Goal: Communication & Community: Ask a question

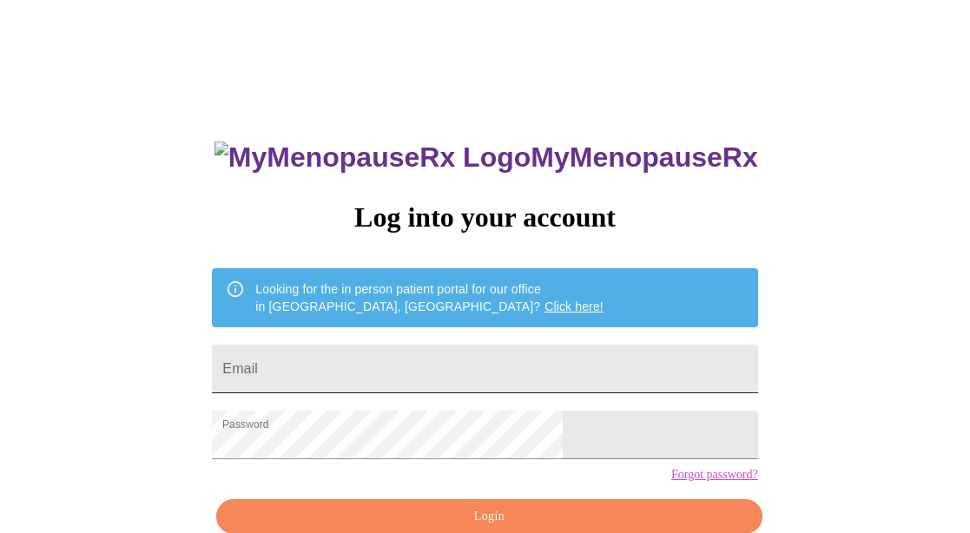
click at [395, 367] on input "Email" at bounding box center [485, 369] width 546 height 49
type input "[EMAIL_ADDRESS][DOMAIN_NAME]"
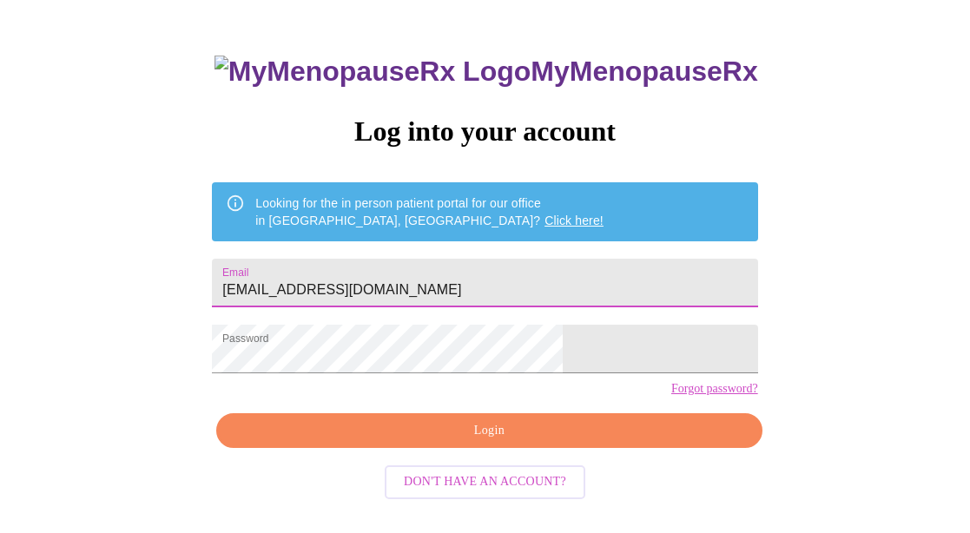
scroll to position [91, 0]
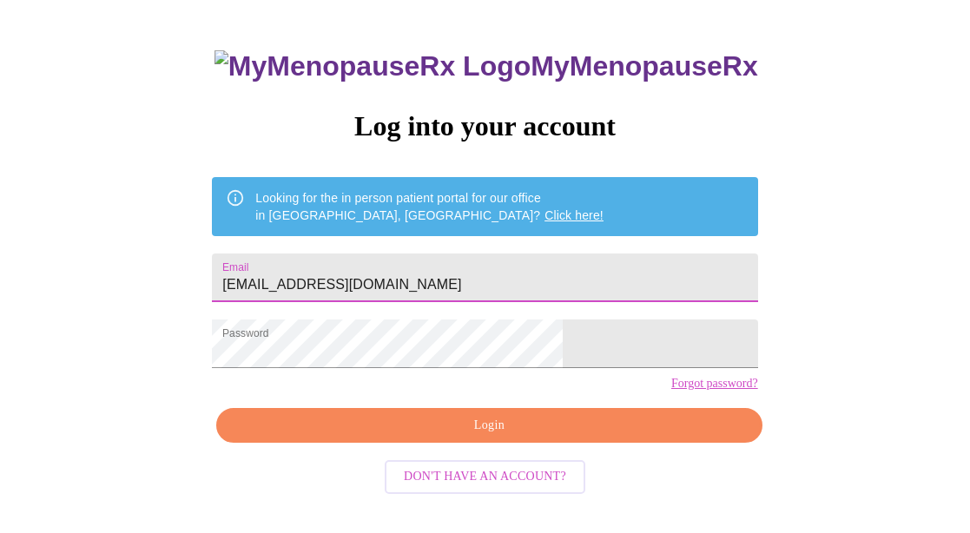
click at [454, 441] on button "Login" at bounding box center [489, 426] width 546 height 36
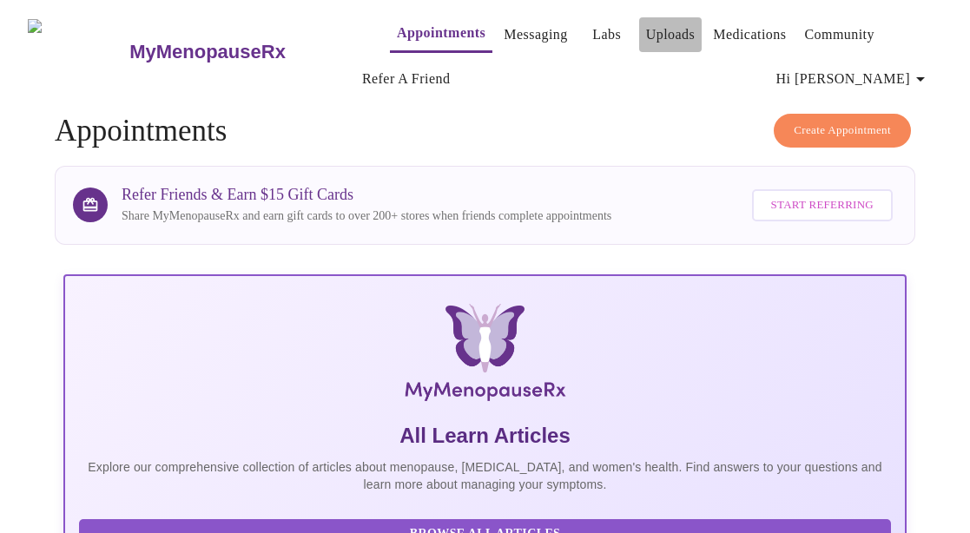
click at [654, 30] on link "Uploads" at bounding box center [671, 35] width 50 height 24
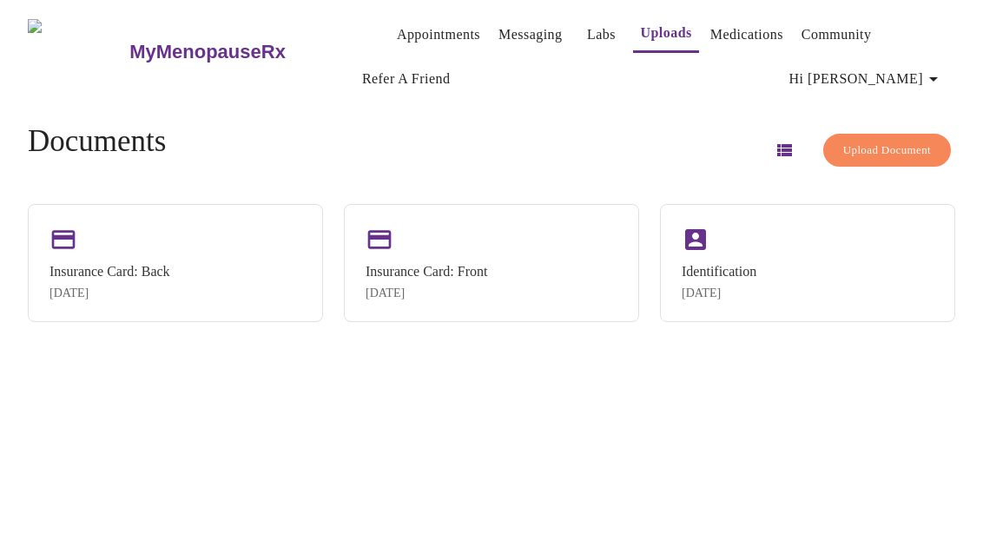
click at [888, 134] on button "Upload Document" at bounding box center [888, 151] width 128 height 34
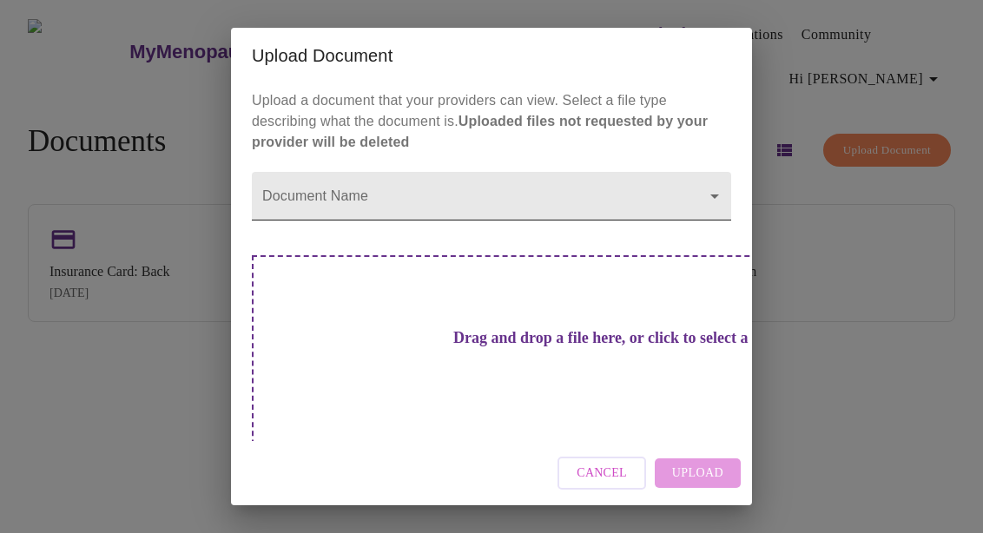
click at [382, 214] on body "MyMenopauseRx Appointments Messaging Labs Uploads Medications Community Refer a…" at bounding box center [492, 273] width 970 height 533
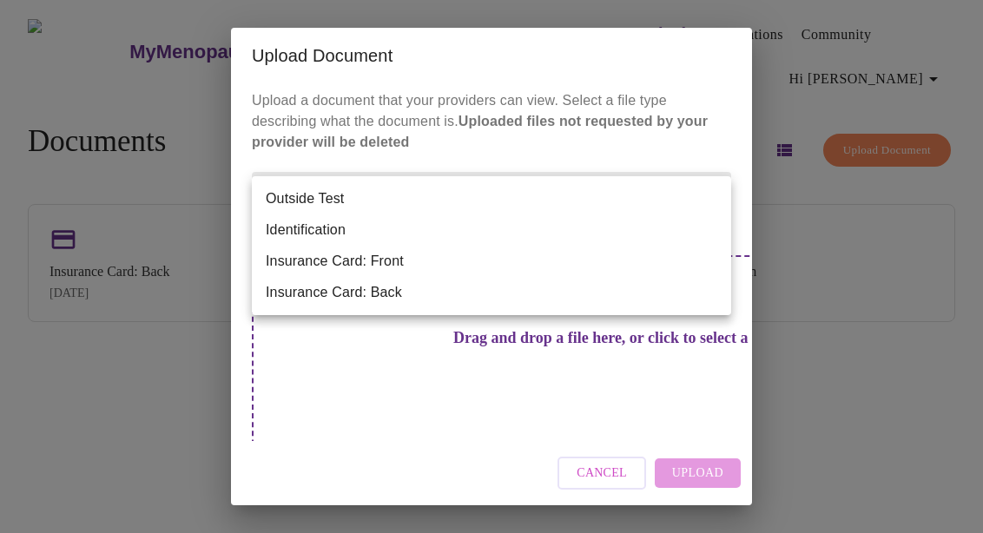
click at [506, 387] on div at bounding box center [491, 266] width 983 height 533
click at [704, 184] on body "MyMenopauseRx Appointments Messaging Labs Uploads Medications Community Refer a…" at bounding box center [492, 273] width 970 height 533
click at [624, 148] on div at bounding box center [491, 266] width 983 height 533
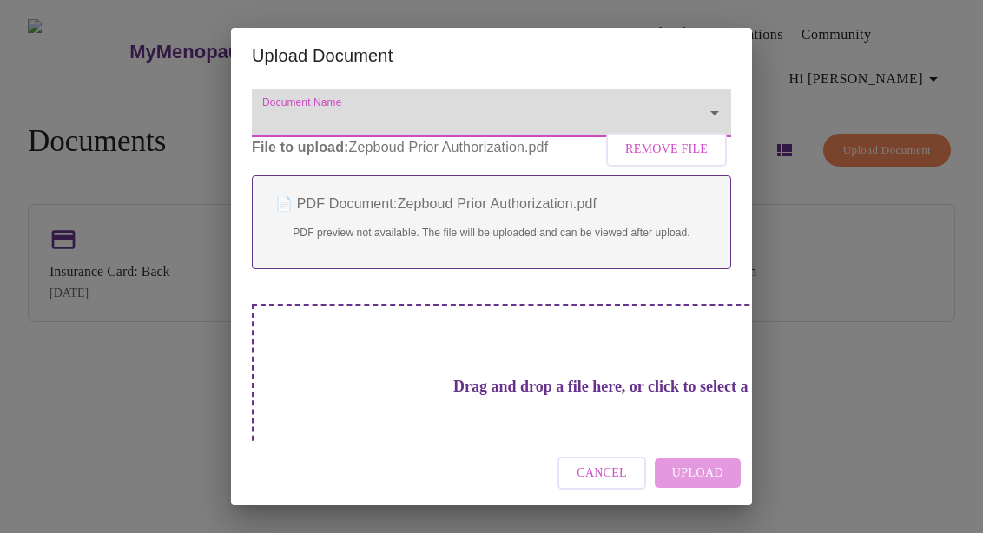
scroll to position [165, 0]
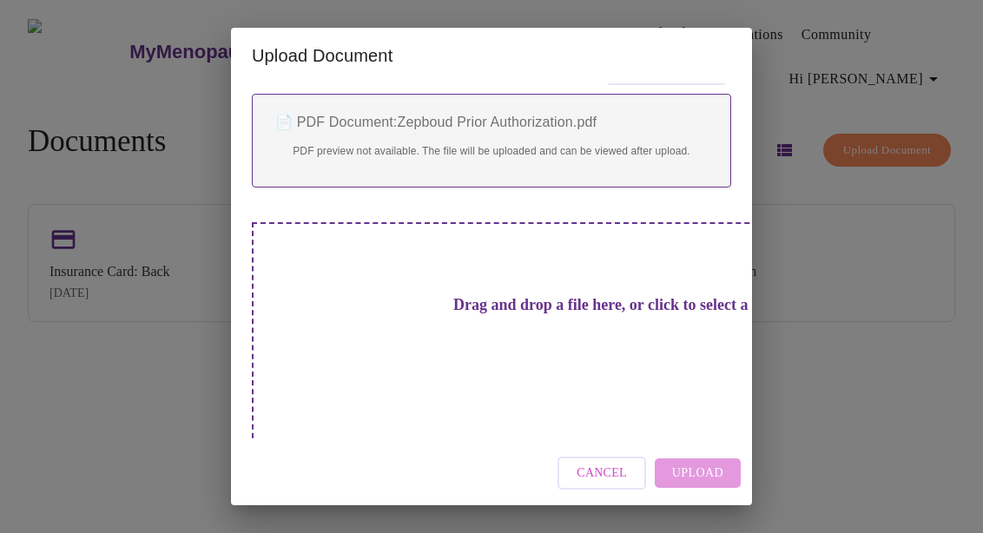
click at [670, 471] on div "Cancel Upload" at bounding box center [491, 473] width 521 height 65
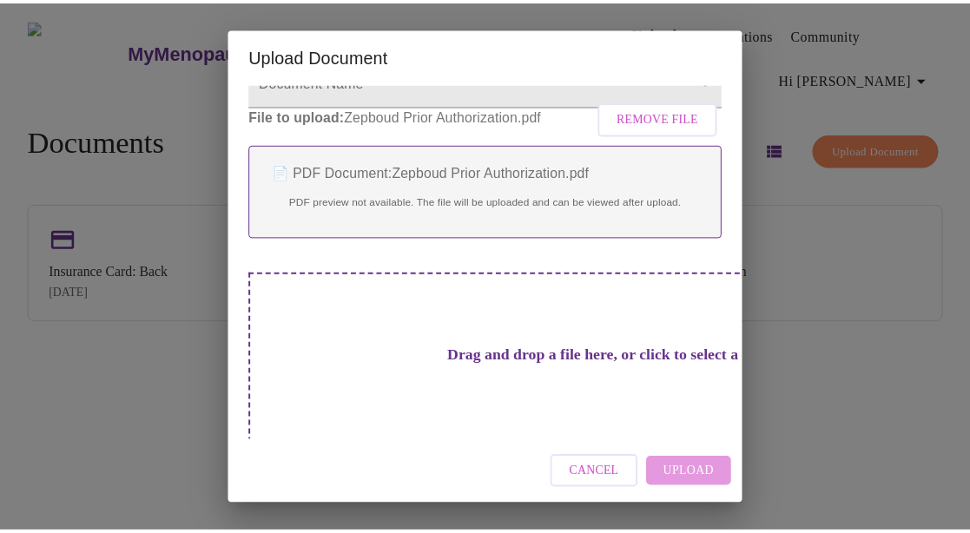
scroll to position [0, 0]
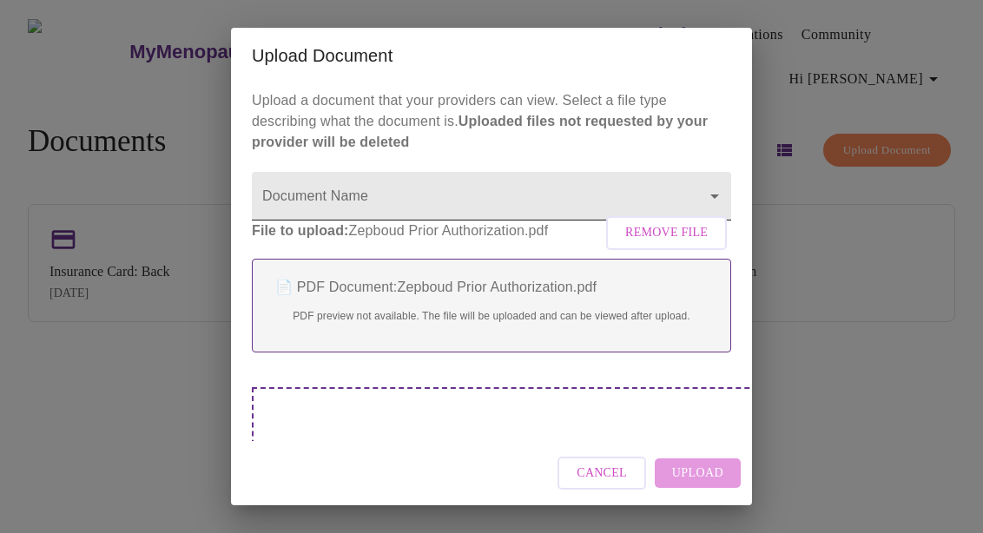
click at [467, 179] on body "MyMenopauseRx Appointments Messaging Labs Uploads Medications Community Refer a…" at bounding box center [492, 273] width 970 height 533
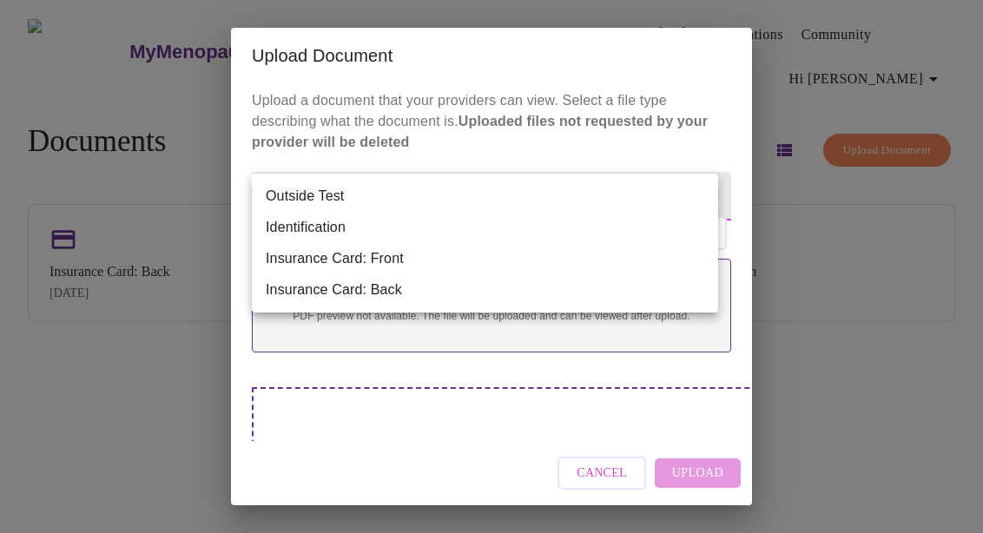
click at [818, 313] on div at bounding box center [491, 266] width 983 height 533
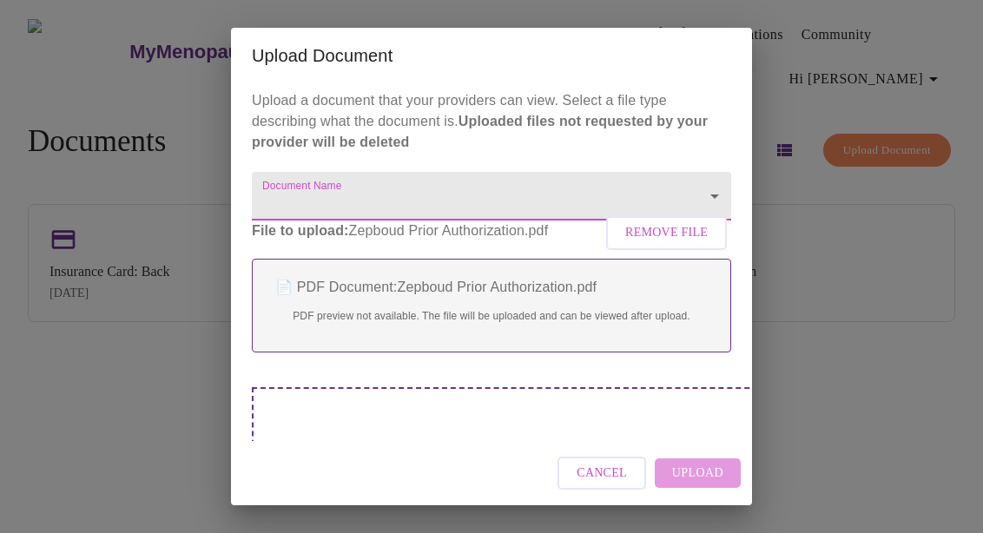
click at [607, 469] on span "Cancel" at bounding box center [602, 474] width 50 height 22
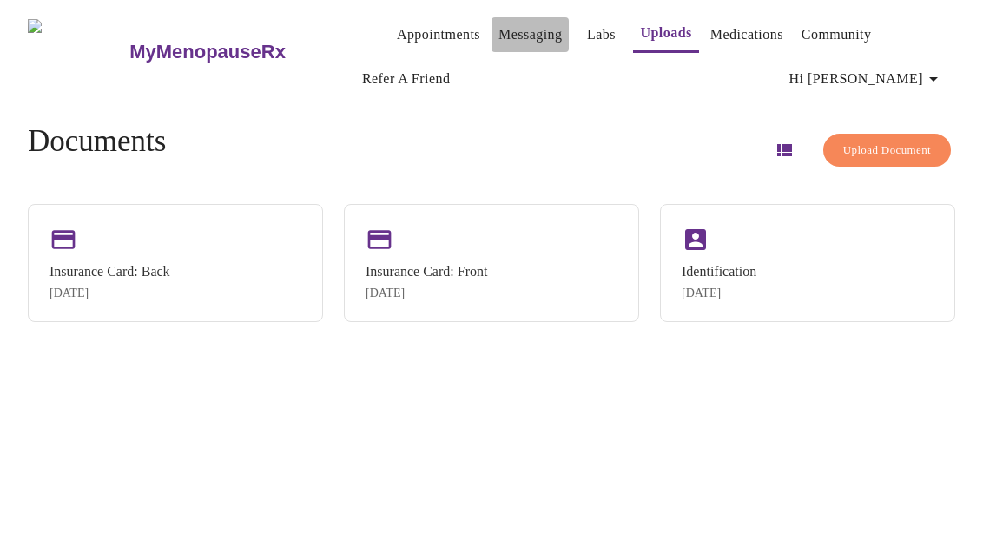
click at [499, 30] on link "Messaging" at bounding box center [530, 35] width 63 height 24
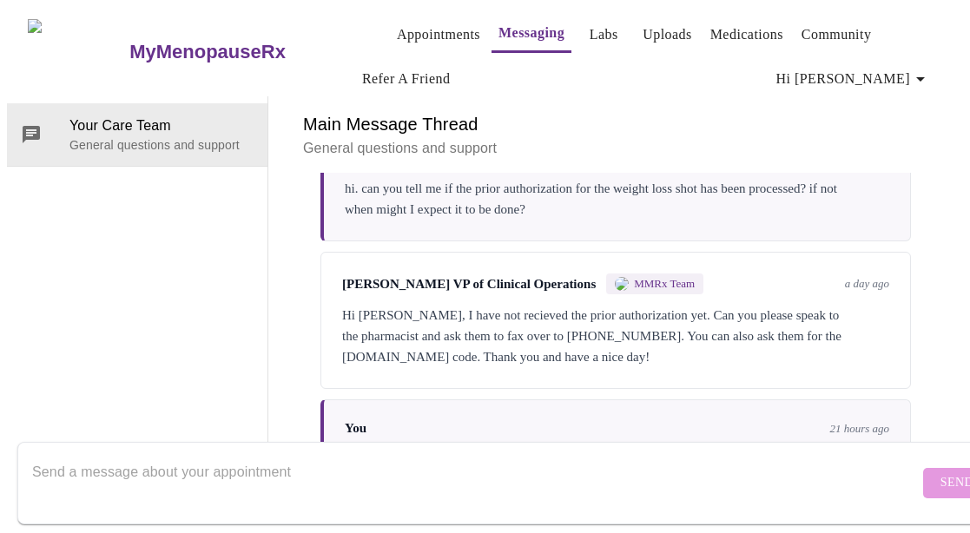
scroll to position [1686, 0]
click at [349, 463] on textarea "Send a message about your appointment" at bounding box center [475, 483] width 887 height 56
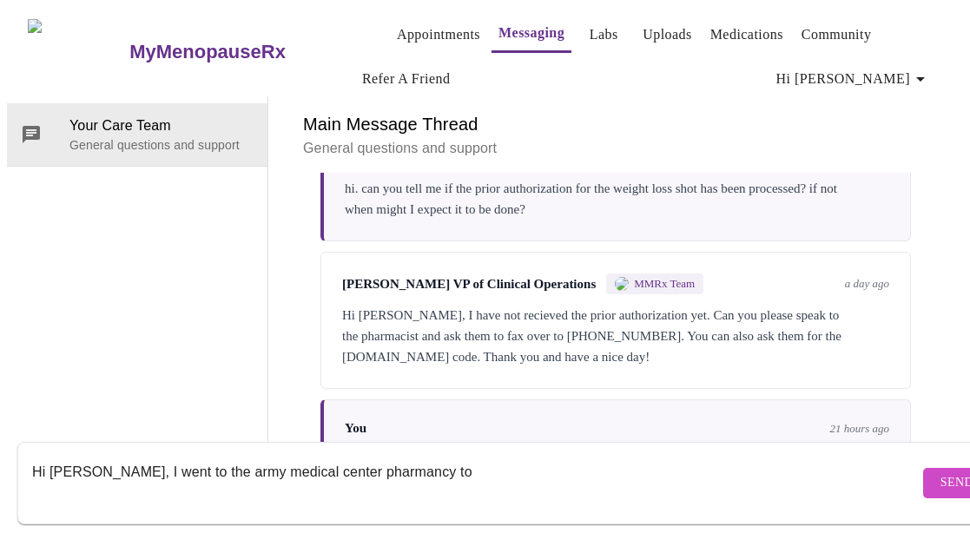
click at [374, 460] on textarea "Hi [PERSON_NAME], I went to the army medical center pharmancy to" at bounding box center [475, 483] width 887 height 56
click at [428, 456] on textarea "Hi [PERSON_NAME], I went to the army medical center pharmacy to" at bounding box center [475, 483] width 887 height 56
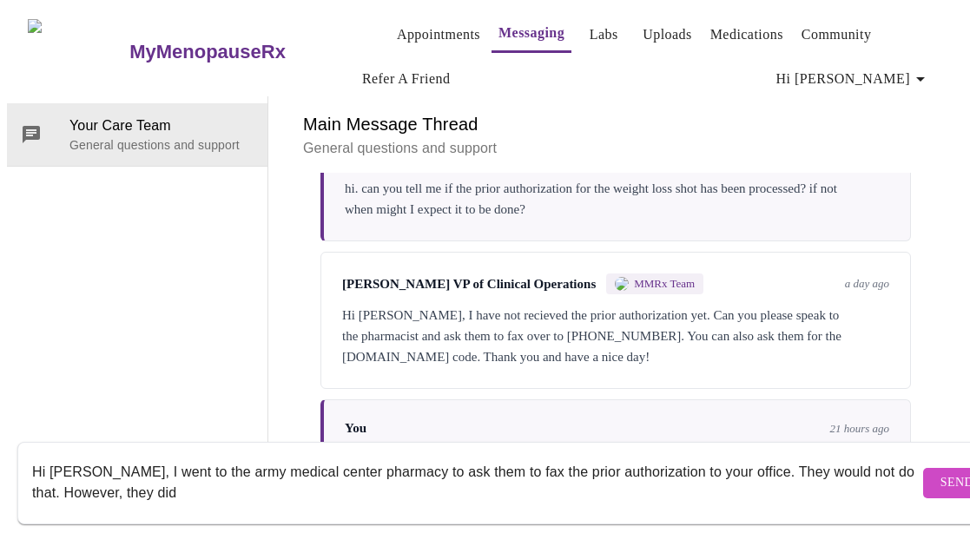
click at [770, 455] on textarea "Hi [PERSON_NAME], I went to the army medical center pharmacy to ask them to fax…" at bounding box center [475, 483] width 887 height 56
click at [203, 473] on textarea "Hi [PERSON_NAME], I went to the army medical center pharmacy to ask them to fax…" at bounding box center [475, 483] width 887 height 56
click at [296, 480] on textarea "Hi [PERSON_NAME], I went to the army medical center pharmacy to ask them to fax…" at bounding box center [475, 483] width 887 height 56
click at [316, 480] on textarea "Hi [PERSON_NAME], I went to the army medical center pharmacy to ask them to fax…" at bounding box center [475, 483] width 887 height 56
click at [290, 478] on textarea "Hi [PERSON_NAME], I went to the army medical center pharmacy to ask them to fax…" at bounding box center [475, 483] width 887 height 56
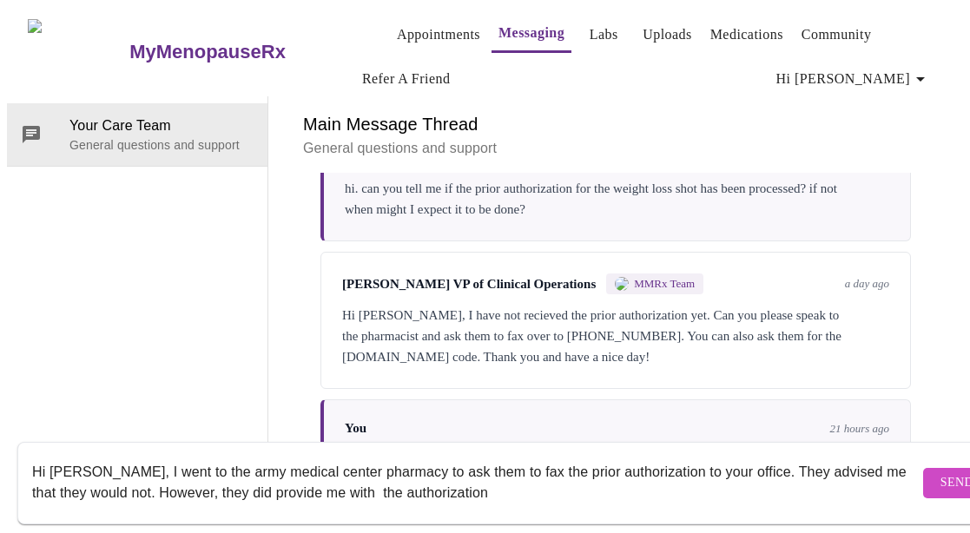
click at [497, 479] on textarea "Hi [PERSON_NAME], I went to the army medical center pharmacy to ask them to fax…" at bounding box center [475, 483] width 887 height 56
click at [109, 457] on textarea "Hi [PERSON_NAME], I went to the army medical center pharmacy to ask them to fax…" at bounding box center [475, 483] width 887 height 56
click at [549, 478] on textarea "Hi [PERSON_NAME], I went to the army medical center pharmacy to ask them to fax…" at bounding box center [475, 483] width 887 height 56
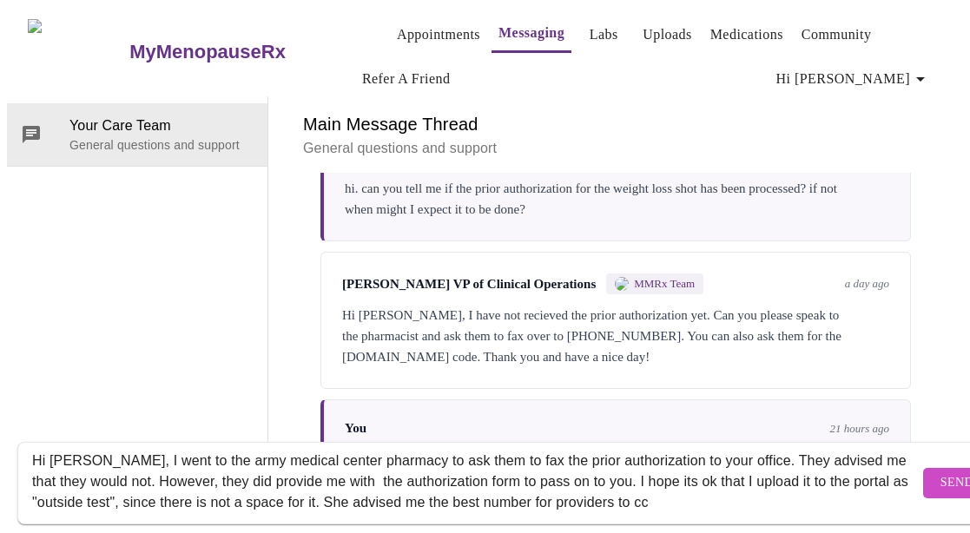
click at [557, 478] on textarea "Hi [PERSON_NAME], I went to the army medical center pharmacy to ask them to fax…" at bounding box center [475, 483] width 887 height 56
click at [723, 493] on div "Hi [PERSON_NAME], I went to the army medical center pharmacy to ask them to fax…" at bounding box center [475, 483] width 887 height 67
click at [717, 486] on textarea "Hi [PERSON_NAME], I went to the army medical center pharmacy to ask them to fax…" at bounding box center [475, 483] width 887 height 56
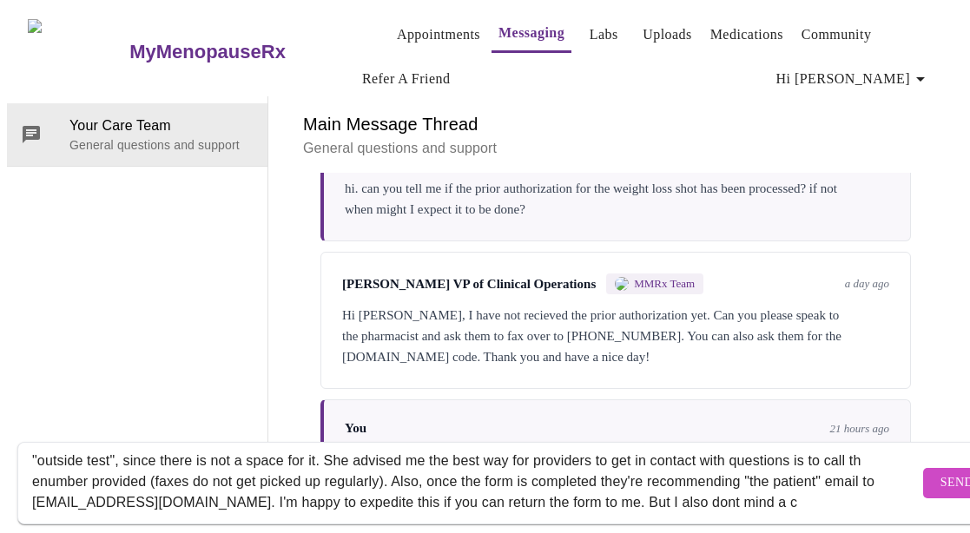
scroll to position [74, 0]
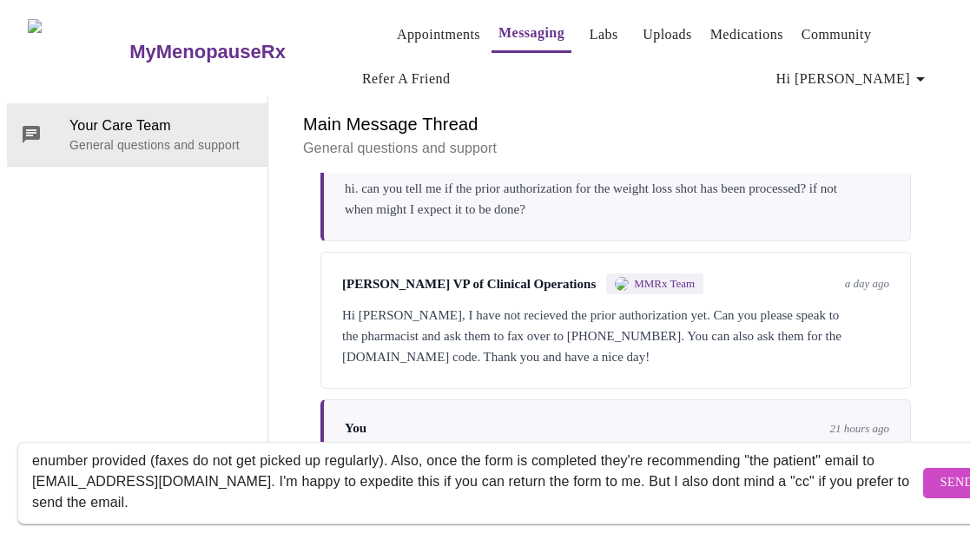
click at [112, 455] on textarea "Hi [PERSON_NAME], I went to the army medical center pharmacy to ask them to fax…" at bounding box center [475, 483] width 887 height 56
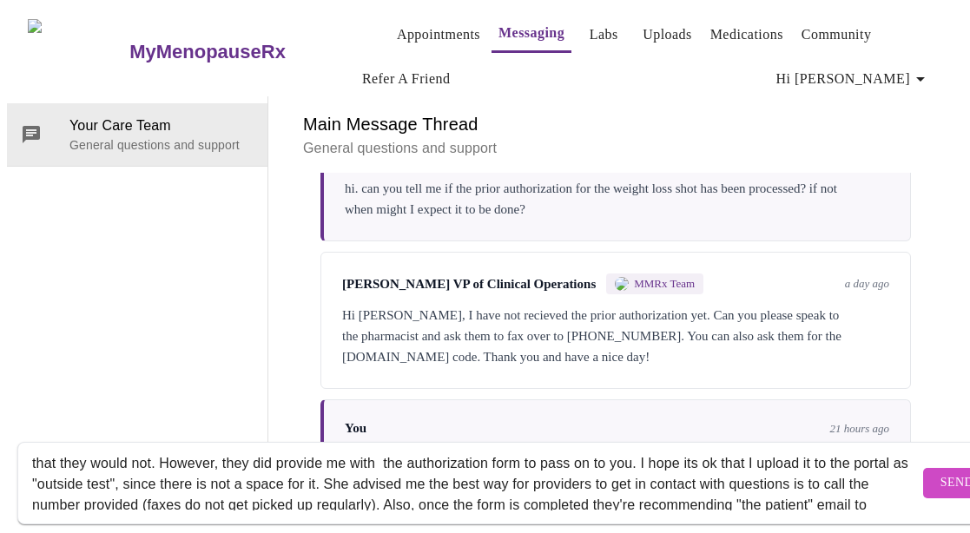
scroll to position [0, 0]
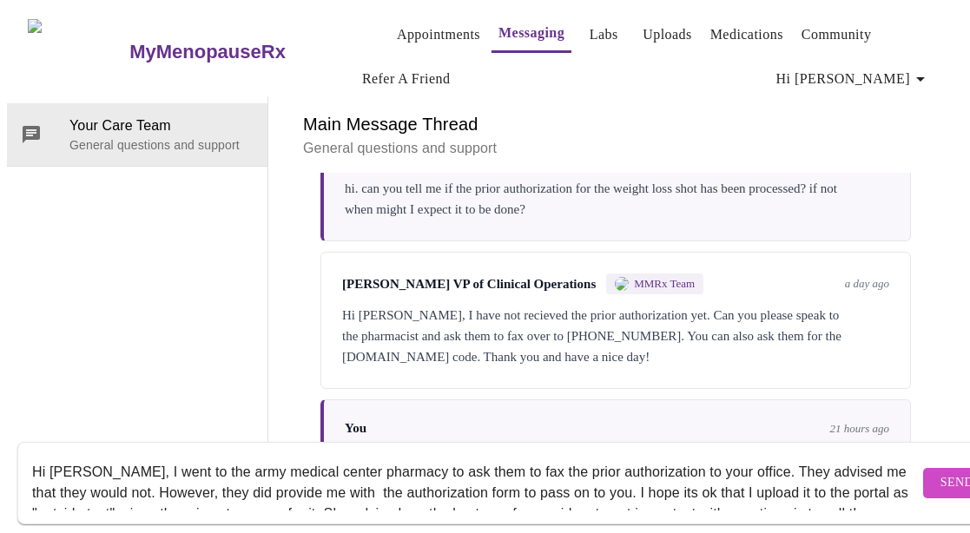
click at [397, 455] on textarea "Hi [PERSON_NAME], I went to the army medical center pharmacy to ask them to fax…" at bounding box center [475, 483] width 887 height 56
drag, startPoint x: 319, startPoint y: 473, endPoint x: 375, endPoint y: 473, distance: 56.5
click at [375, 473] on textarea "Hi [PERSON_NAME], I went to the army medical center pharmacy asking them to fax…" at bounding box center [475, 483] width 887 height 56
click at [468, 475] on textarea "Hi [PERSON_NAME], I went to the army medical center pharmacy asking them to fax…" at bounding box center [475, 483] width 887 height 56
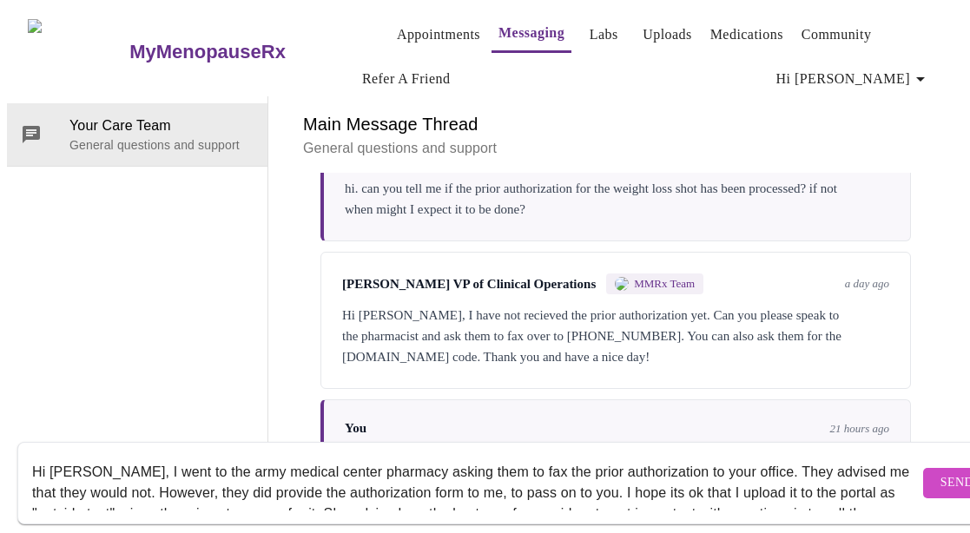
scroll to position [83, 0]
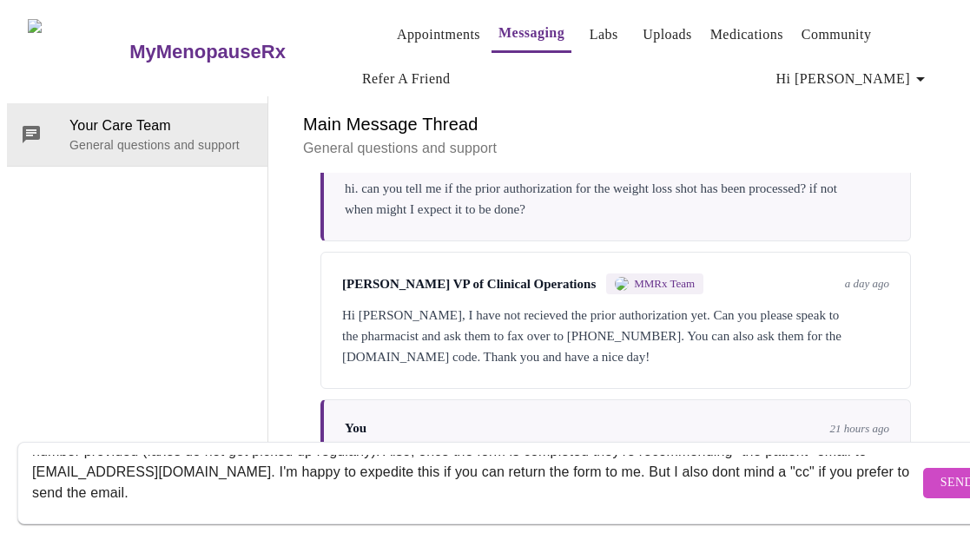
click at [804, 455] on textarea "Hi [PERSON_NAME], I went to the army medical center pharmacy asking them to fax…" at bounding box center [475, 483] width 887 height 56
click at [295, 480] on textarea "Hi [PERSON_NAME], I went to the army medical center pharmacy asking them to fax…" at bounding box center [475, 483] width 887 height 56
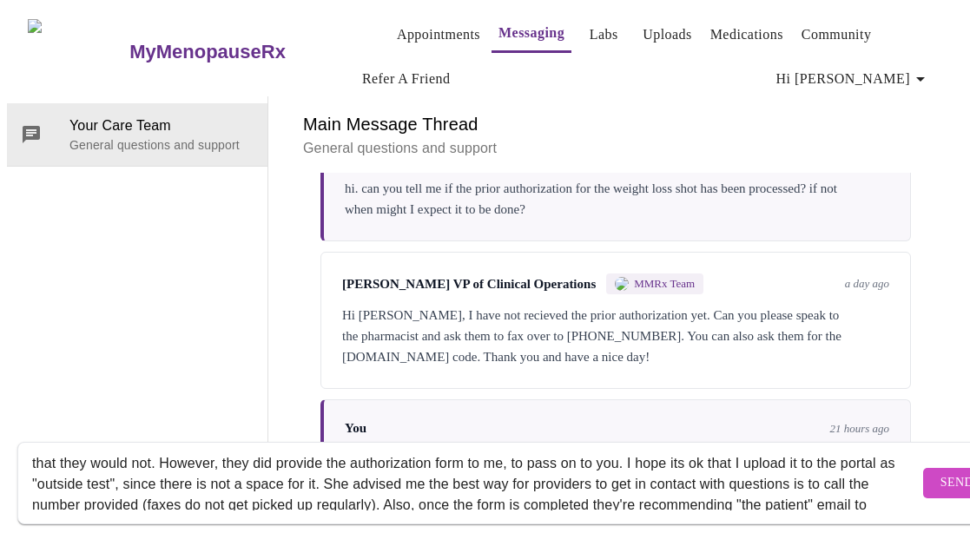
scroll to position [0, 0]
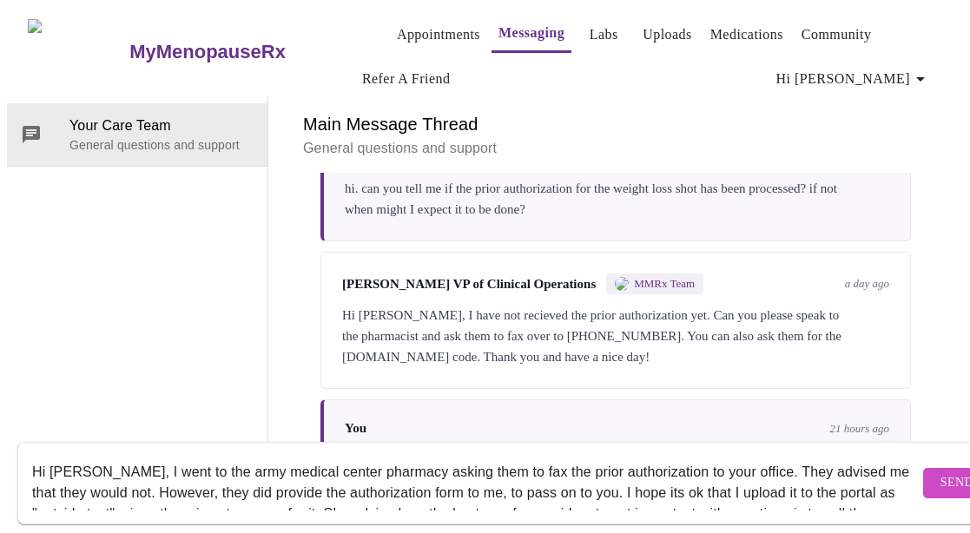
click at [783, 477] on textarea "Hi [PERSON_NAME], I went to the army medical center pharmacy asking them to fax…" at bounding box center [475, 483] width 887 height 56
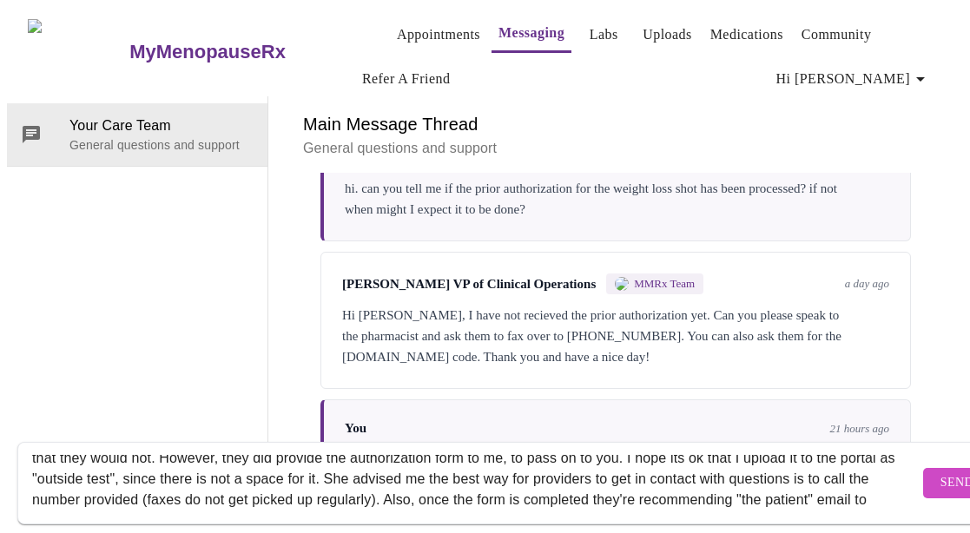
click at [373, 462] on textarea "Hi [PERSON_NAME], I went to the army medical center pharmacy asking them to fax…" at bounding box center [475, 483] width 887 height 56
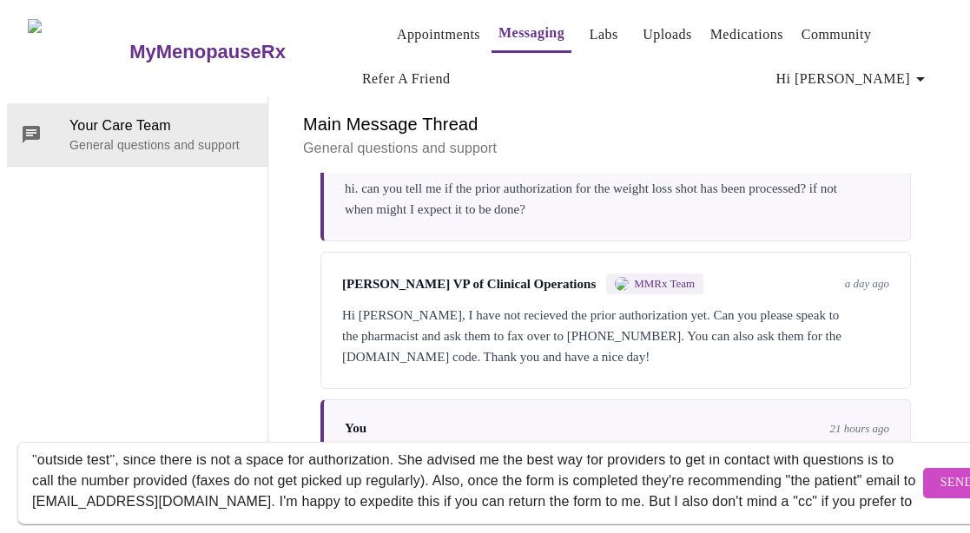
scroll to position [70, 0]
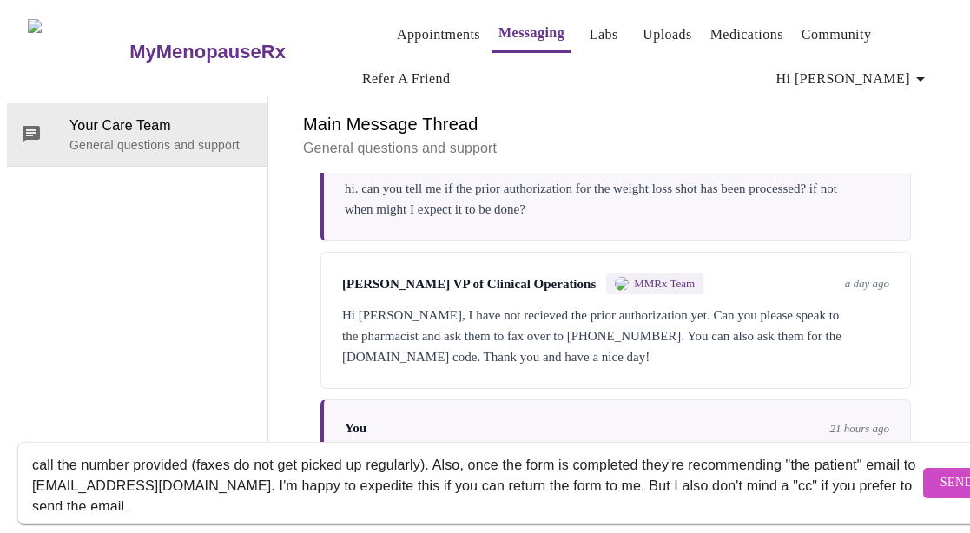
click at [210, 469] on textarea "Hi [PERSON_NAME], I went to the army medical center pharmacy asking them to fax…" at bounding box center [475, 483] width 887 height 56
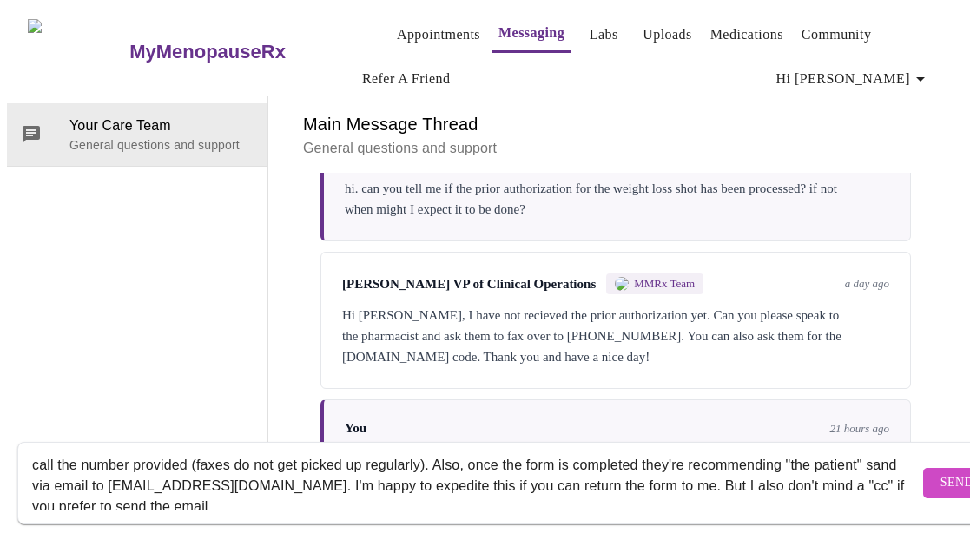
click at [316, 473] on textarea "Hi [PERSON_NAME], I went to the army medical center pharmacy asking them to fax…" at bounding box center [475, 483] width 887 height 56
click at [71, 489] on textarea "Hi [PERSON_NAME], I went to the army medical center pharmacy asking them to fax…" at bounding box center [475, 483] width 887 height 56
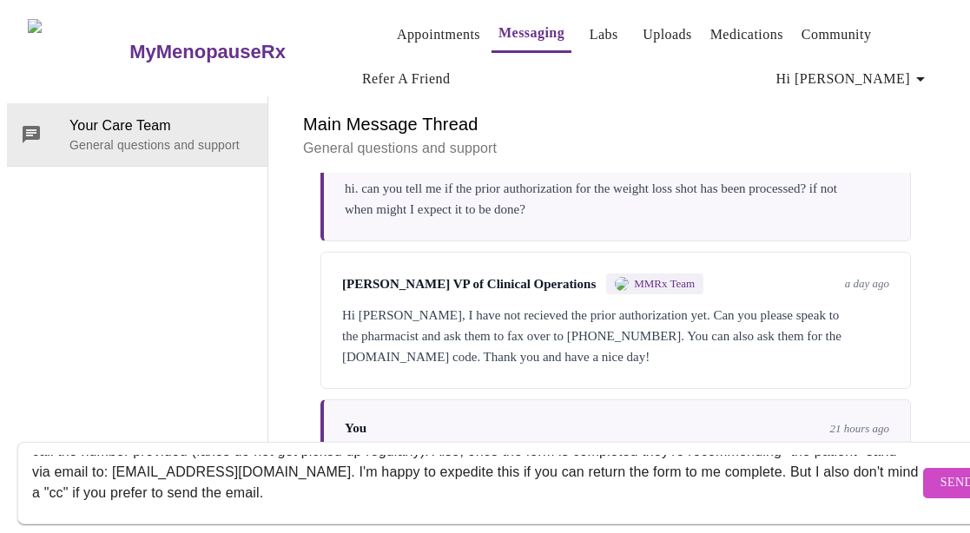
click at [579, 477] on textarea "Hi [PERSON_NAME], I went to the army medical center pharmacy asking them to fax…" at bounding box center [475, 483] width 887 height 56
click at [628, 473] on textarea "Hi [PERSON_NAME], I went to the army medical center pharmacy asking them to fax…" at bounding box center [475, 483] width 887 height 56
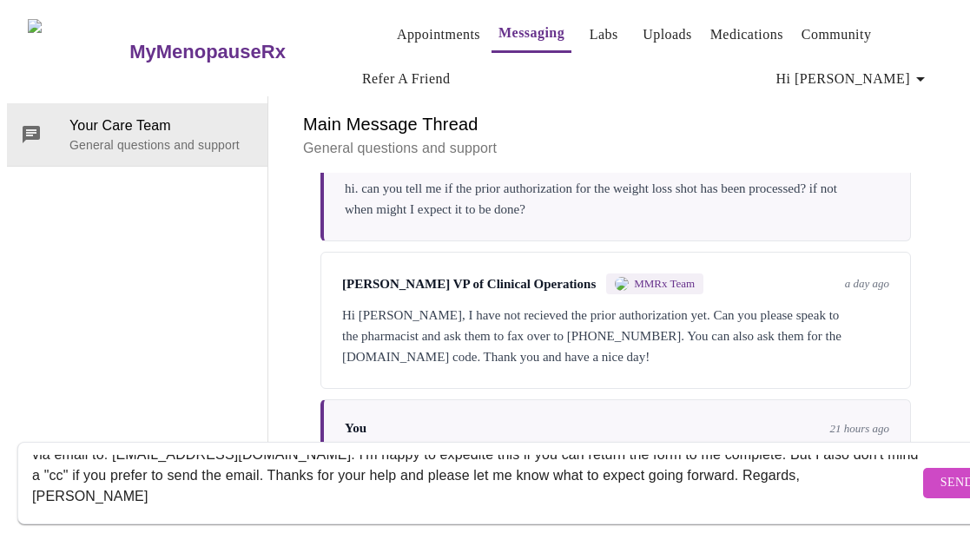
scroll to position [104, 0]
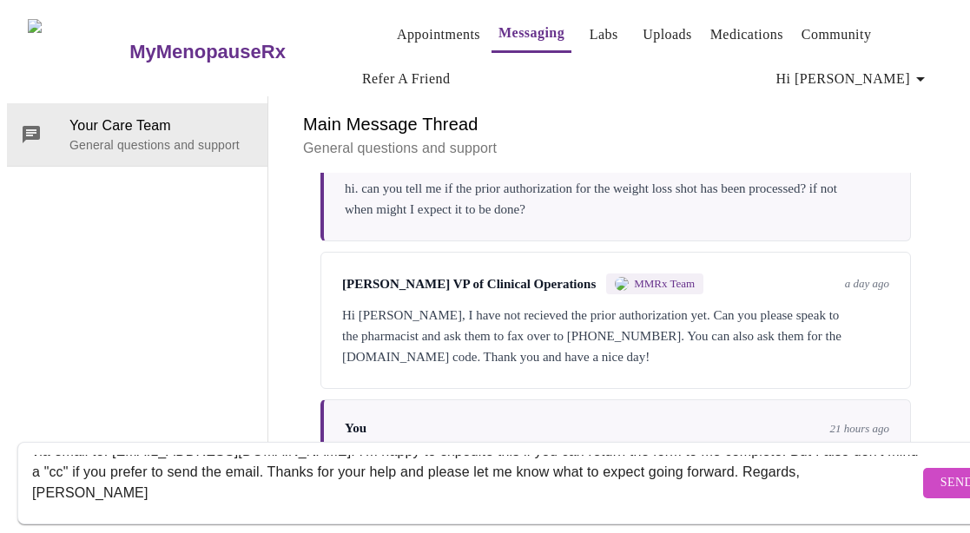
type textarea "Hi [PERSON_NAME], I went to the army medical center pharmacy asking them to fax…"
click at [924, 477] on button "Send" at bounding box center [958, 483] width 68 height 30
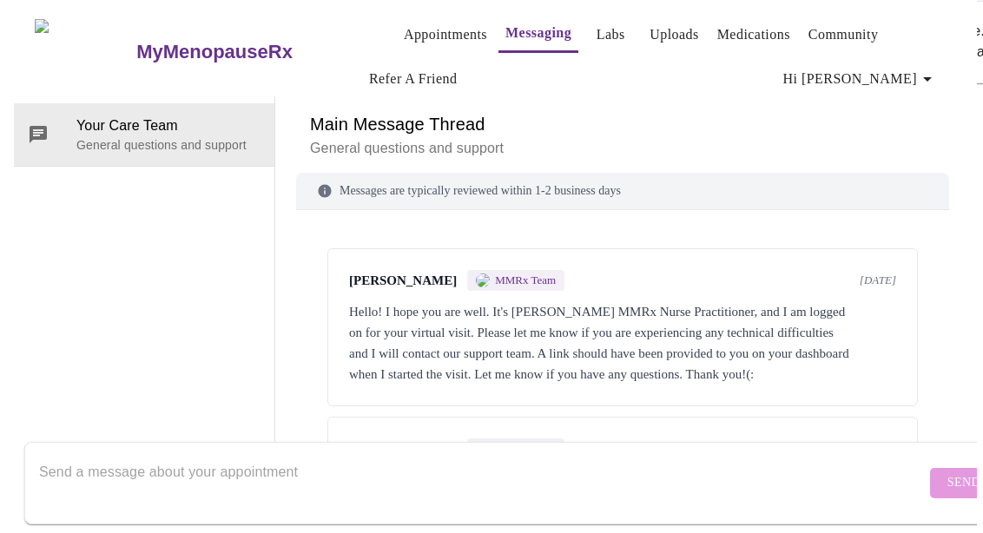
scroll to position [0, 0]
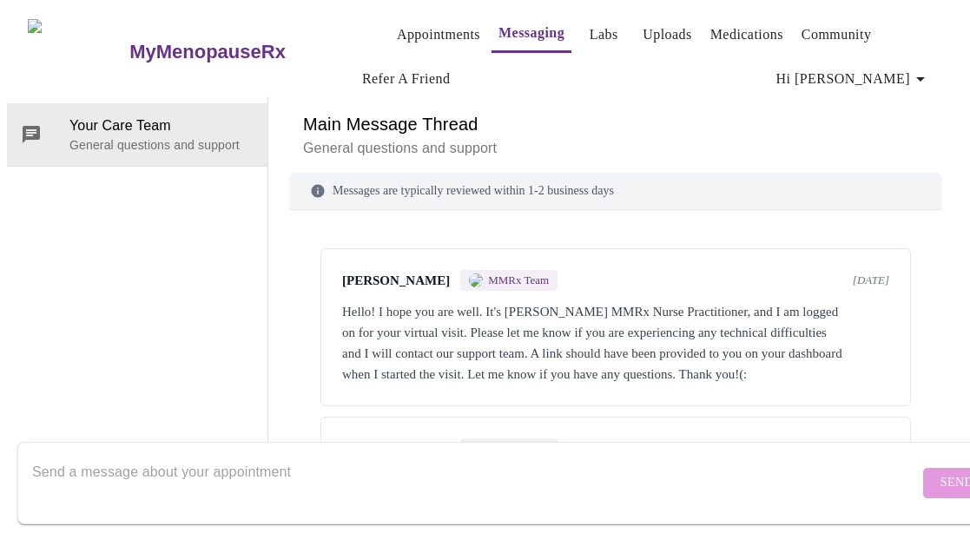
click at [643, 26] on link "Uploads" at bounding box center [668, 35] width 50 height 24
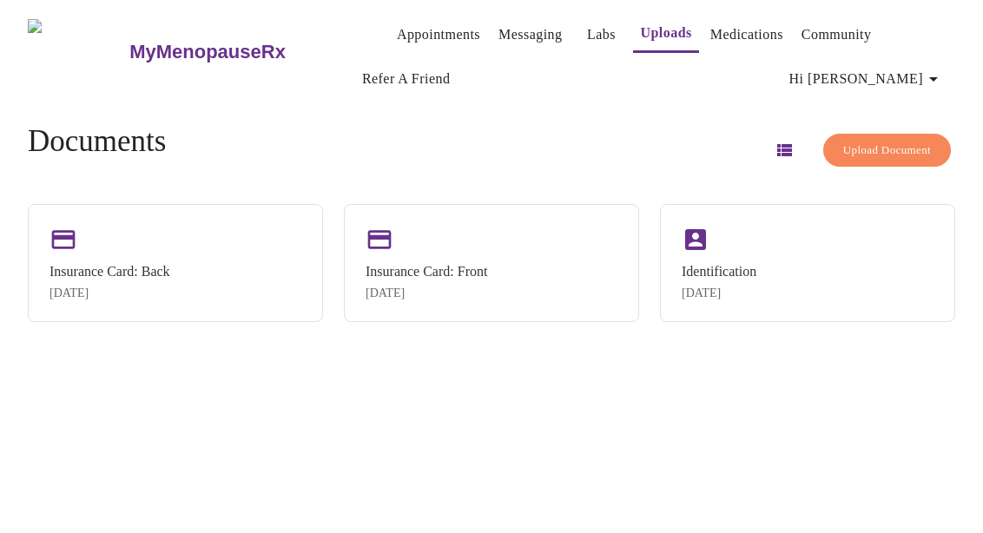
click at [853, 151] on span "Upload Document" at bounding box center [888, 151] width 88 height 20
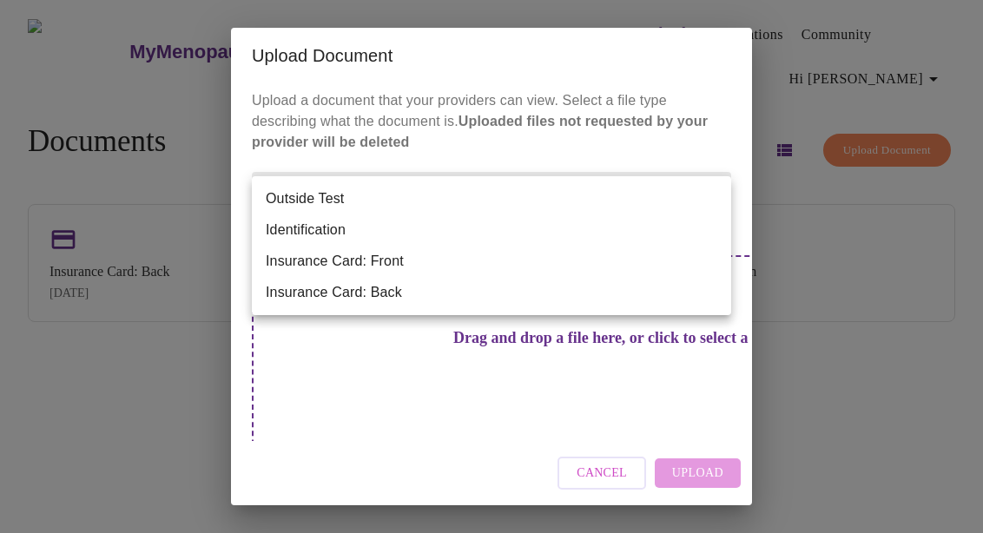
click at [425, 195] on body "MyMenopauseRx Appointments Messaging Labs Uploads Medications Community Refer a…" at bounding box center [492, 273] width 970 height 533
click at [386, 202] on li "Outside Test" at bounding box center [492, 198] width 480 height 31
type input "Outside Test"
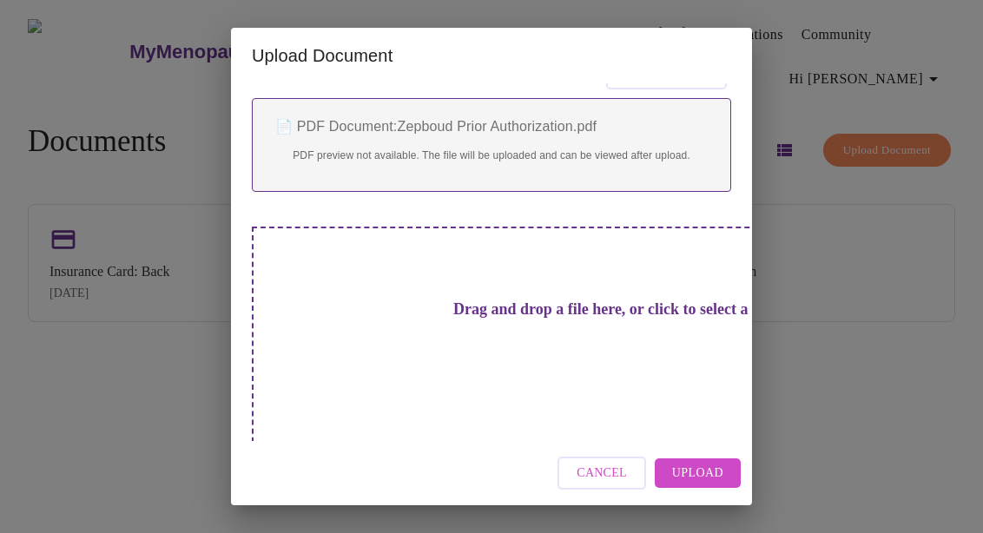
scroll to position [250, 0]
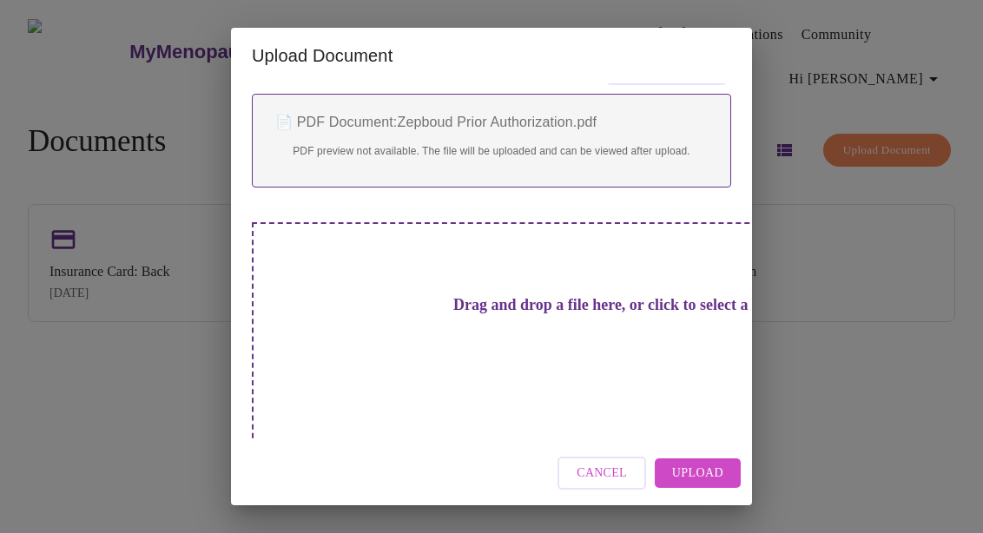
click at [684, 467] on span "Upload" at bounding box center [697, 474] width 51 height 22
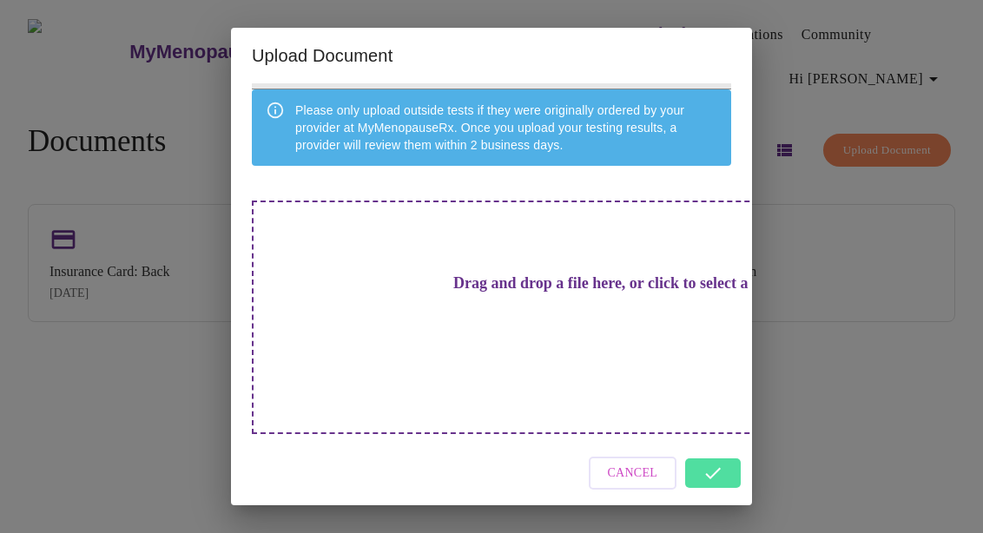
scroll to position [89, 0]
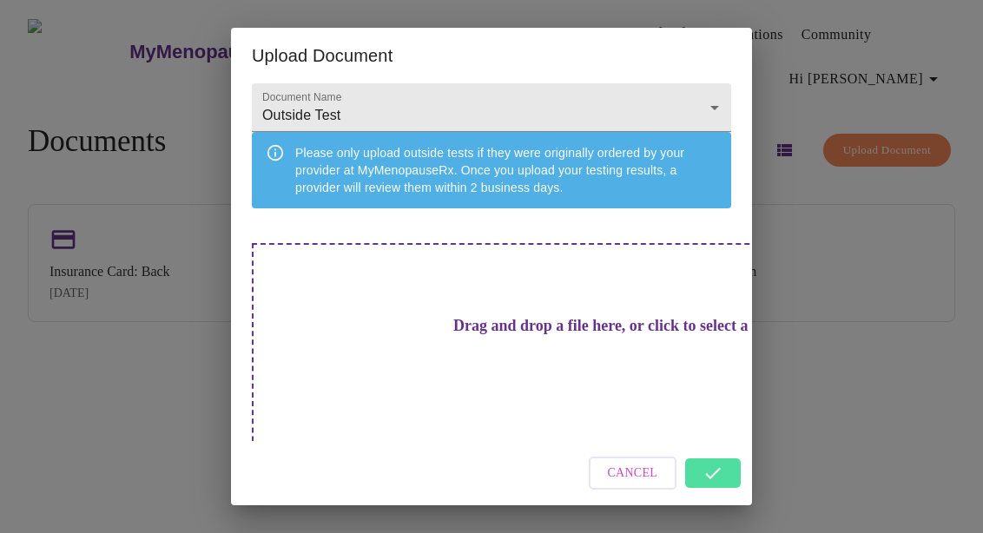
click at [721, 476] on div "Cancel" at bounding box center [491, 473] width 521 height 65
click at [715, 465] on div "Cancel" at bounding box center [491, 473] width 521 height 65
click at [698, 478] on div "Cancel" at bounding box center [491, 473] width 521 height 65
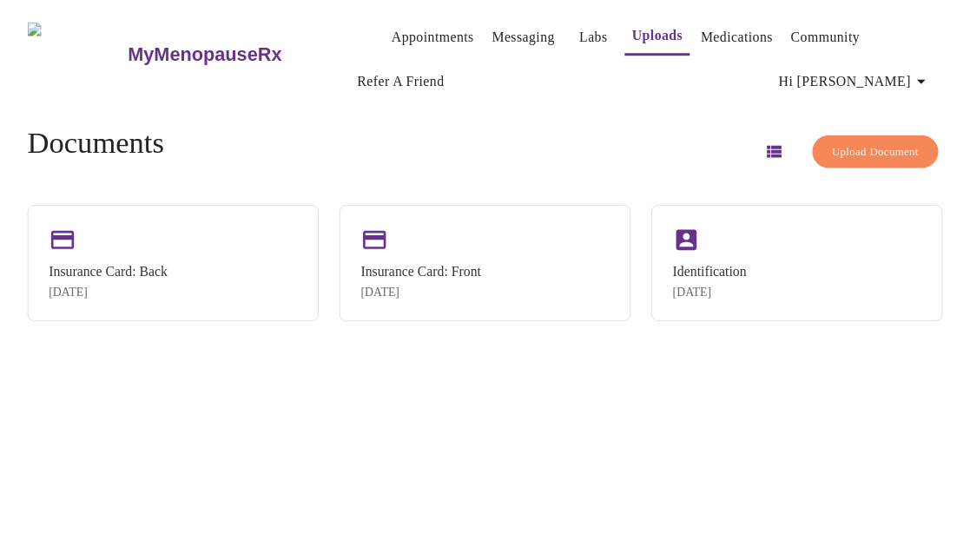
scroll to position [0, 0]
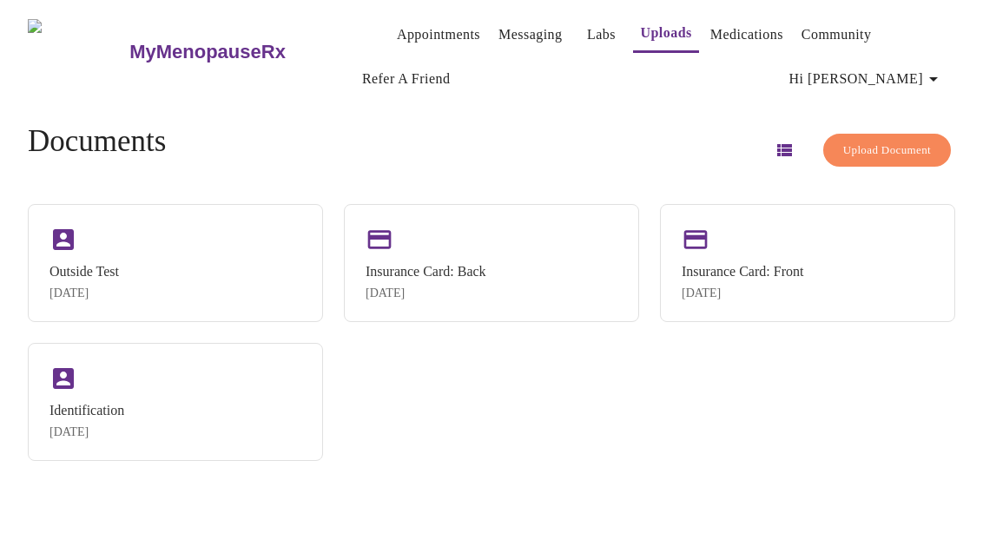
click at [711, 30] on link "Medications" at bounding box center [747, 35] width 73 height 24
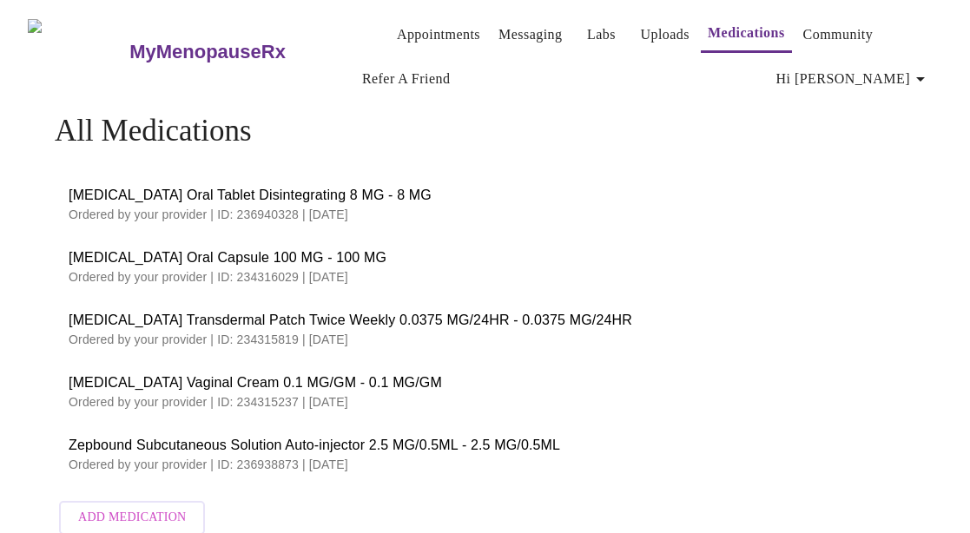
click at [518, 36] on link "Messaging" at bounding box center [530, 35] width 63 height 24
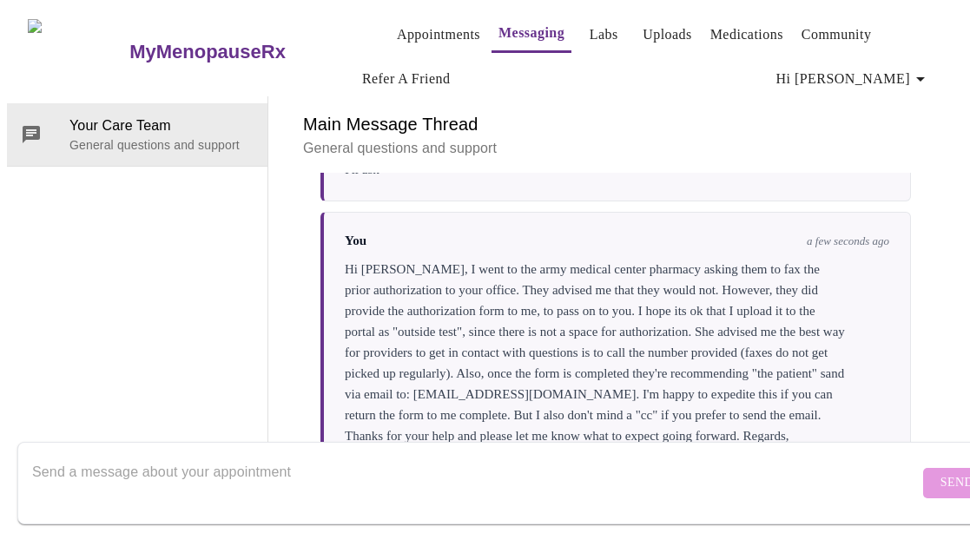
scroll to position [89, 0]
